Goal: Information Seeking & Learning: Learn about a topic

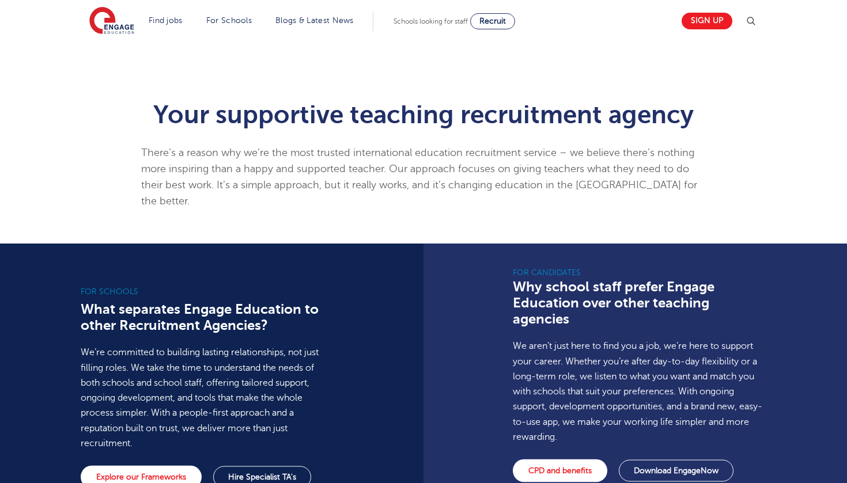
scroll to position [627, 0]
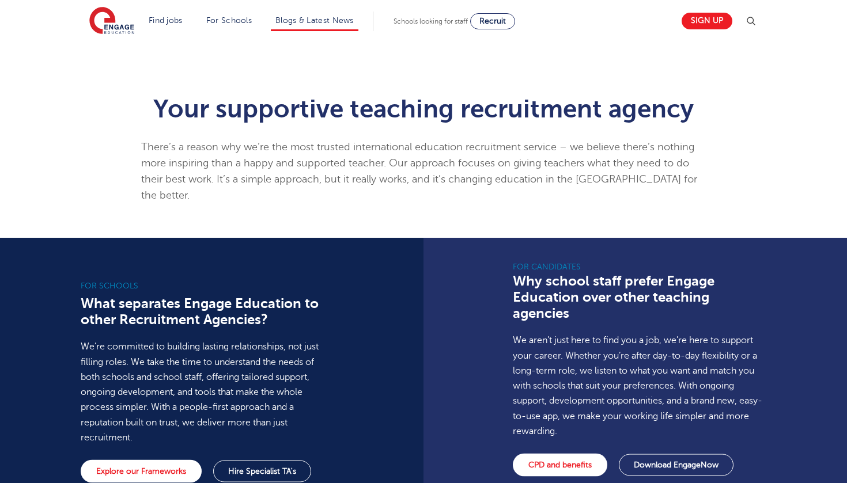
click at [302, 13] on li "Blogs & Latest News" at bounding box center [315, 22] width 88 height 20
click at [340, 24] on link "Blogs & Latest News" at bounding box center [314, 20] width 78 height 9
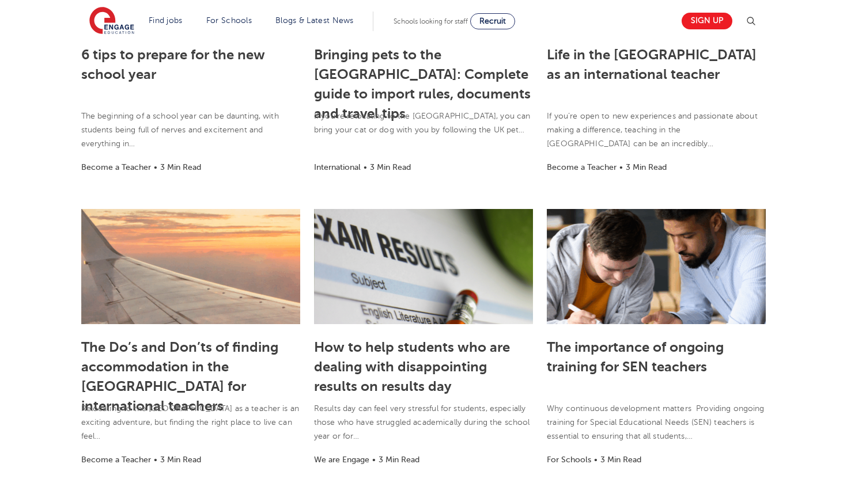
scroll to position [748, 0]
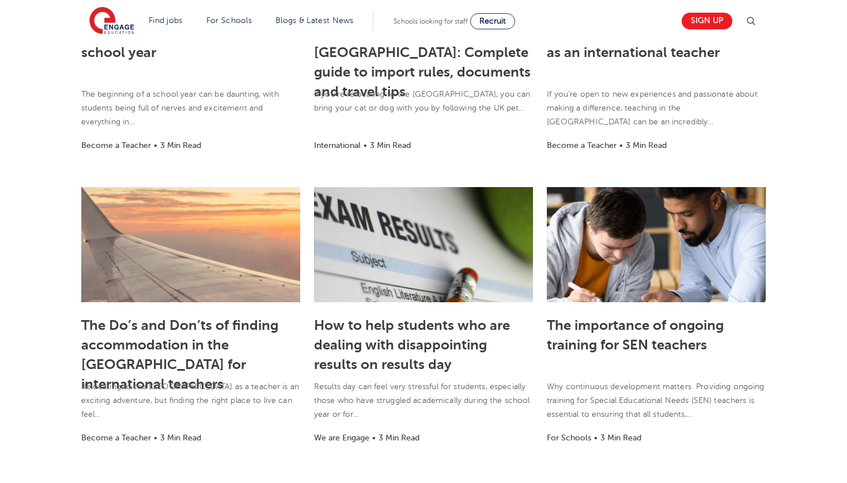
click at [150, 349] on link "The Do’s and Don’ts of finding accommodation in the [GEOGRAPHIC_DATA] for inter…" at bounding box center [179, 354] width 197 height 75
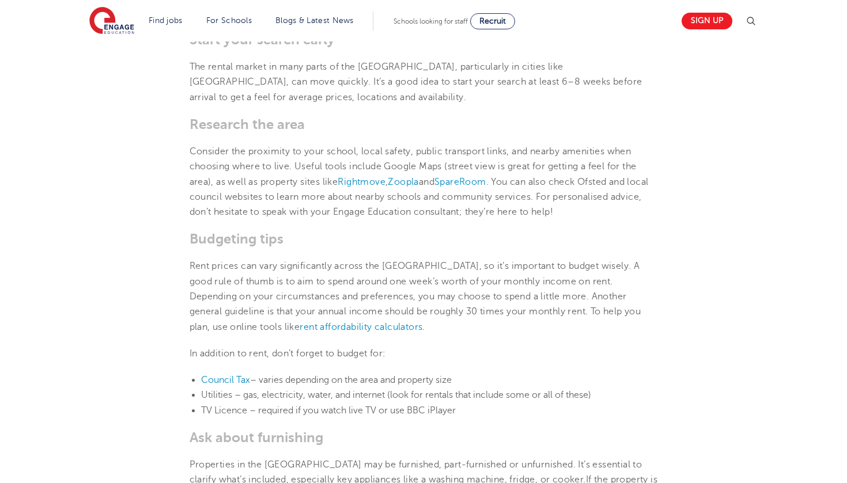
scroll to position [551, 0]
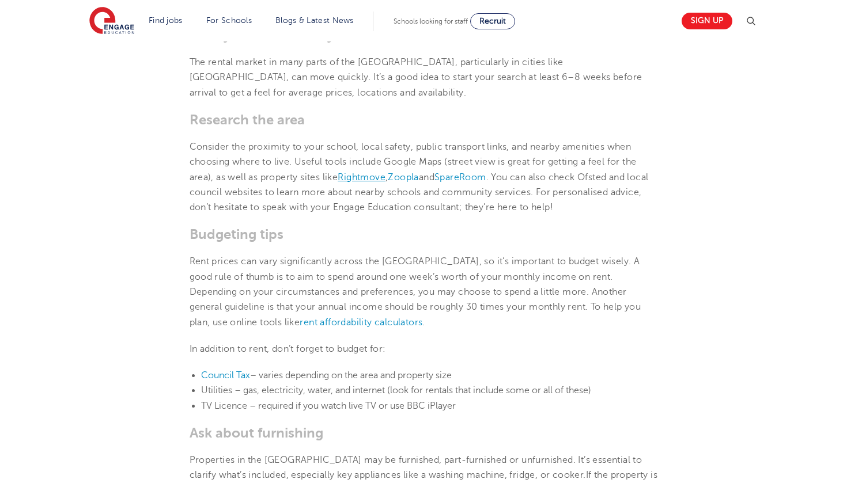
click at [375, 172] on link "Rightmove" at bounding box center [361, 177] width 48 height 10
